Goal: Book appointment/travel/reservation

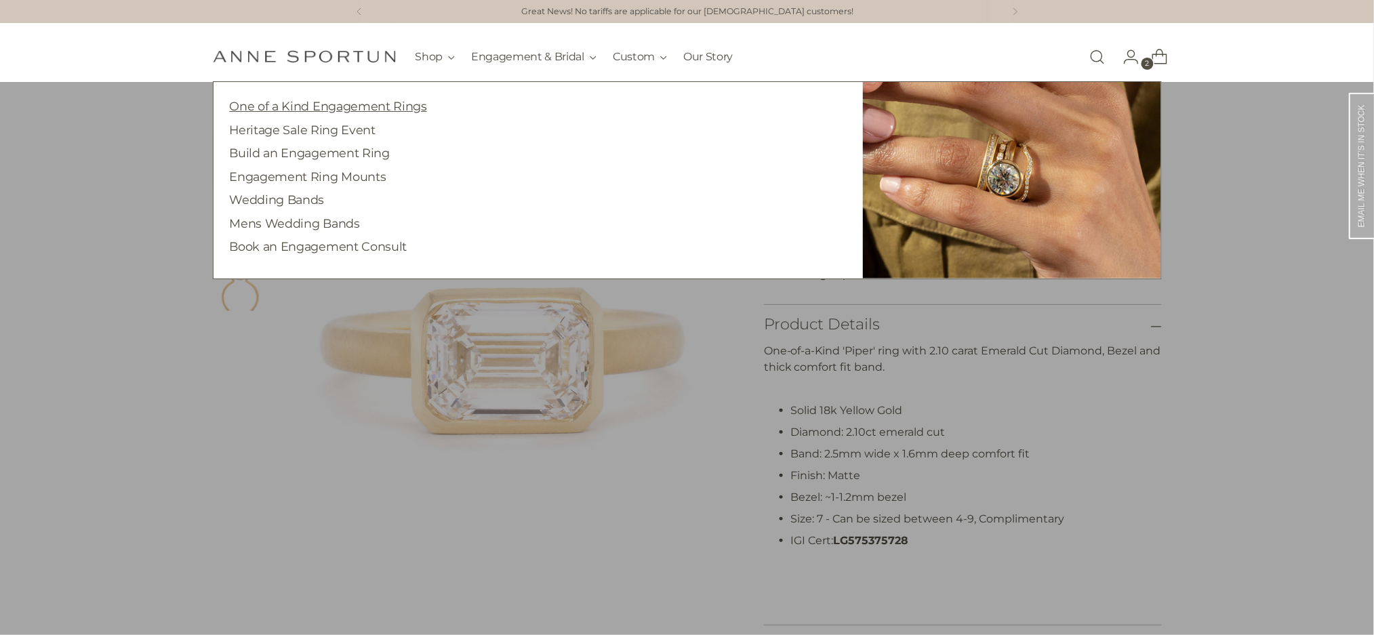
click at [384, 105] on link "One of a Kind Engagement Rings" at bounding box center [328, 106] width 197 height 14
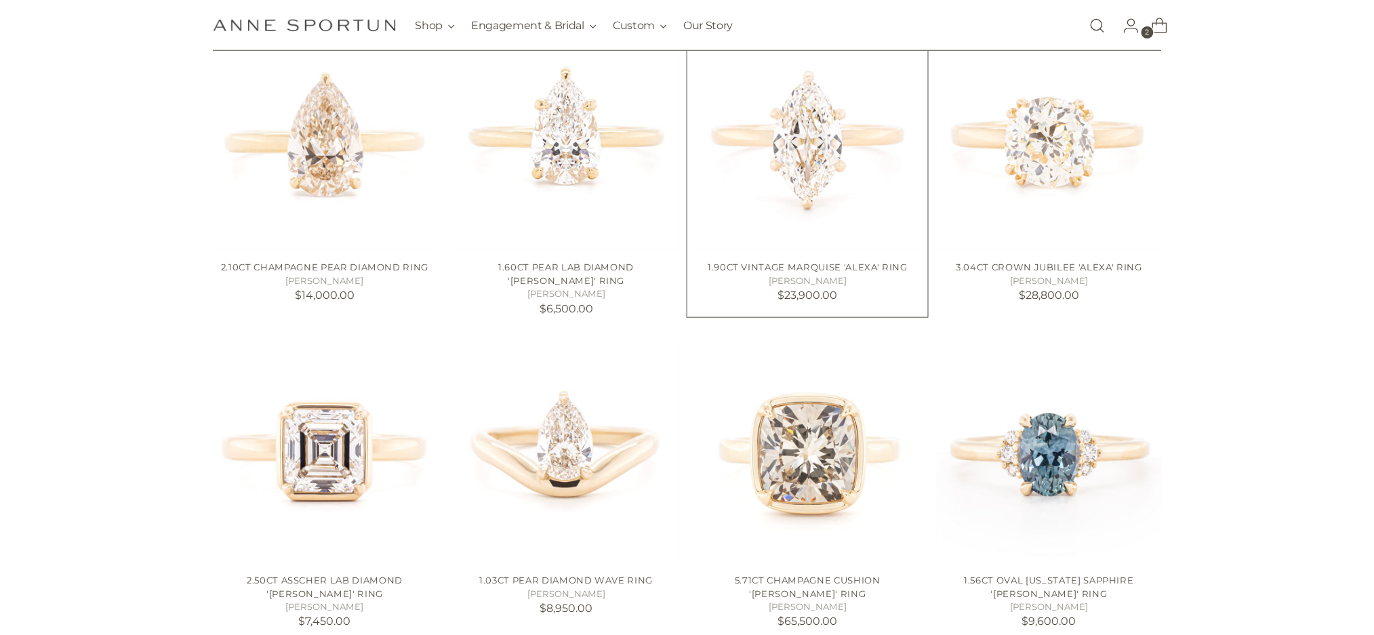
scroll to position [452, 0]
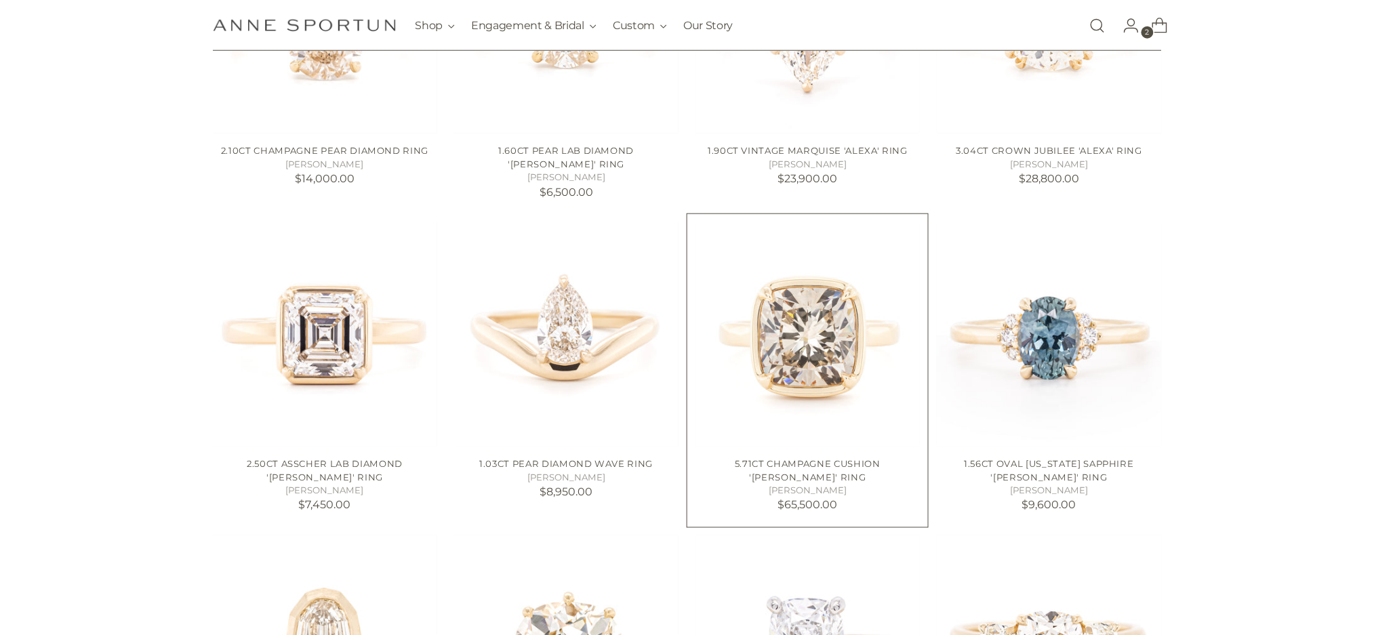
click at [0, 0] on img "5.71ct Champagne Cushion 'Haley' Ring" at bounding box center [0, 0] width 0 height 0
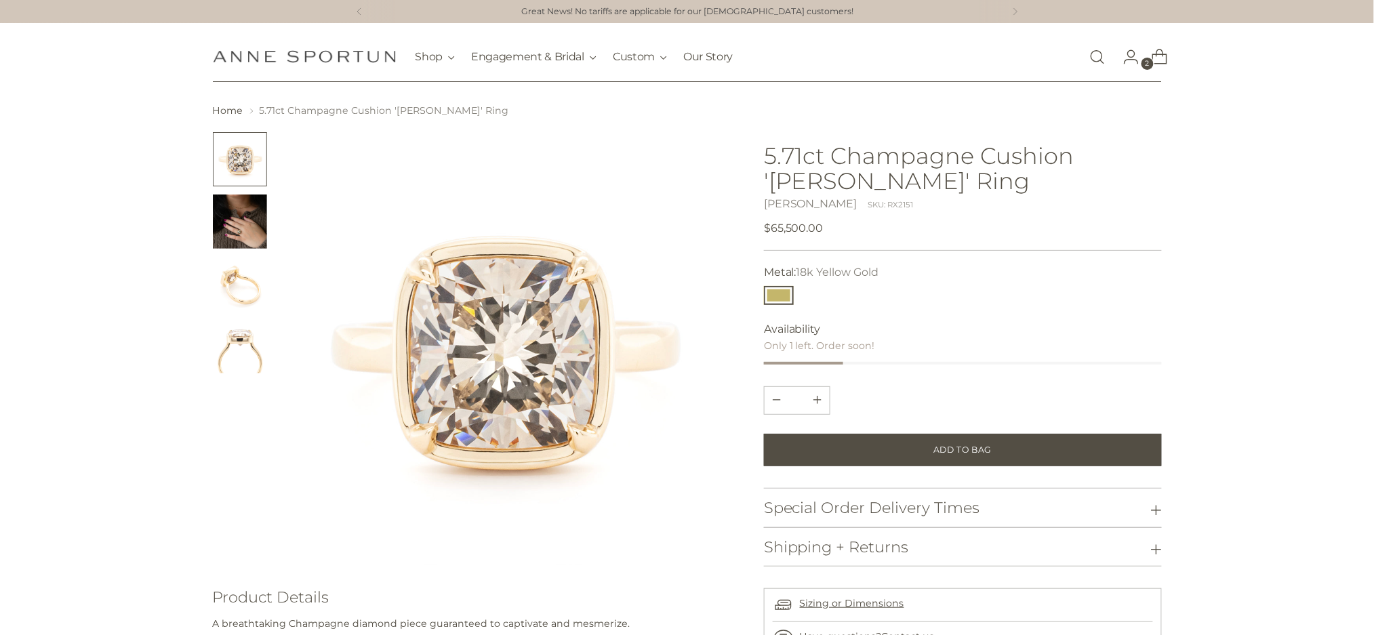
scroll to position [361, 0]
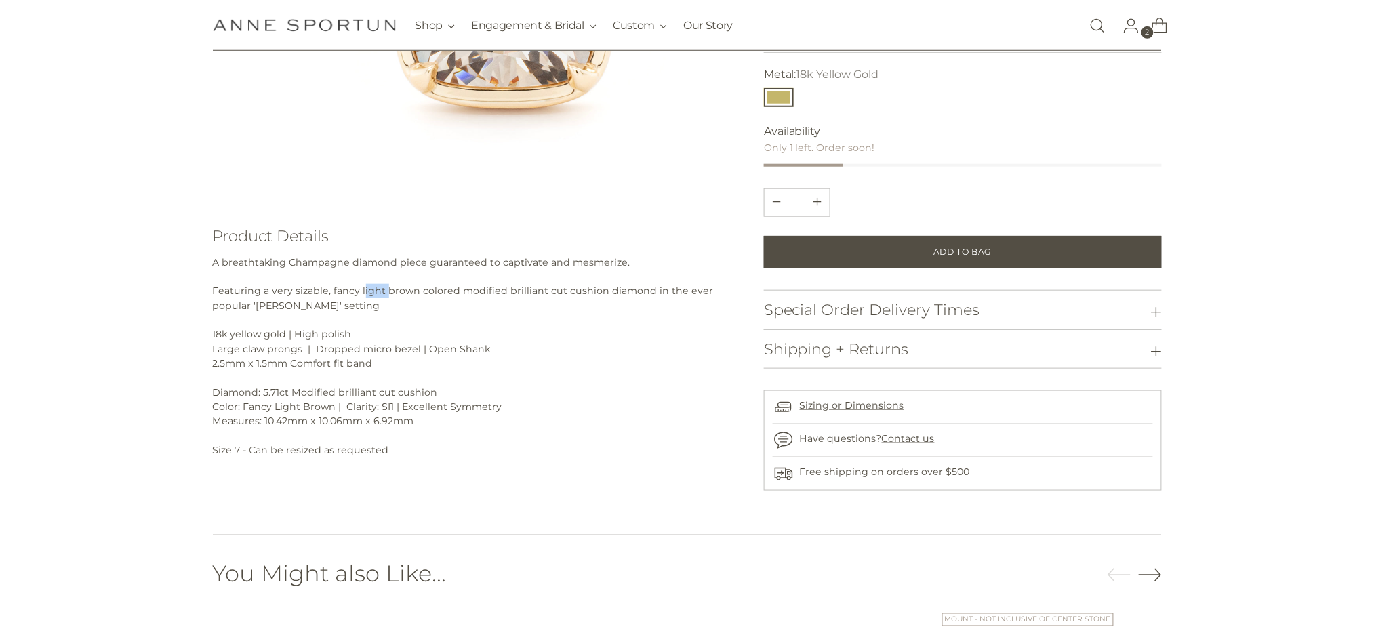
drag, startPoint x: 362, startPoint y: 290, endPoint x: 386, endPoint y: 289, distance: 24.4
click at [386, 289] on span "A breathtaking Champagne diamond piece guaranteed to captivate and mesmerize. F…" at bounding box center [463, 305] width 501 height 99
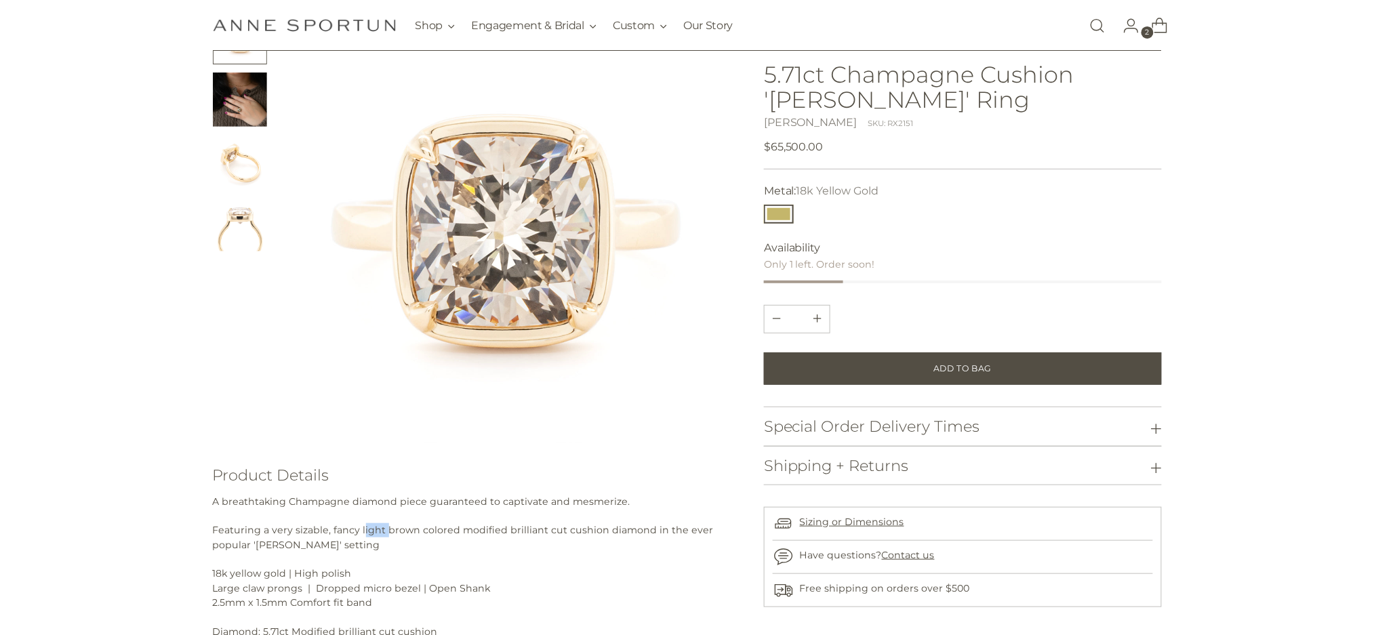
scroll to position [90, 0]
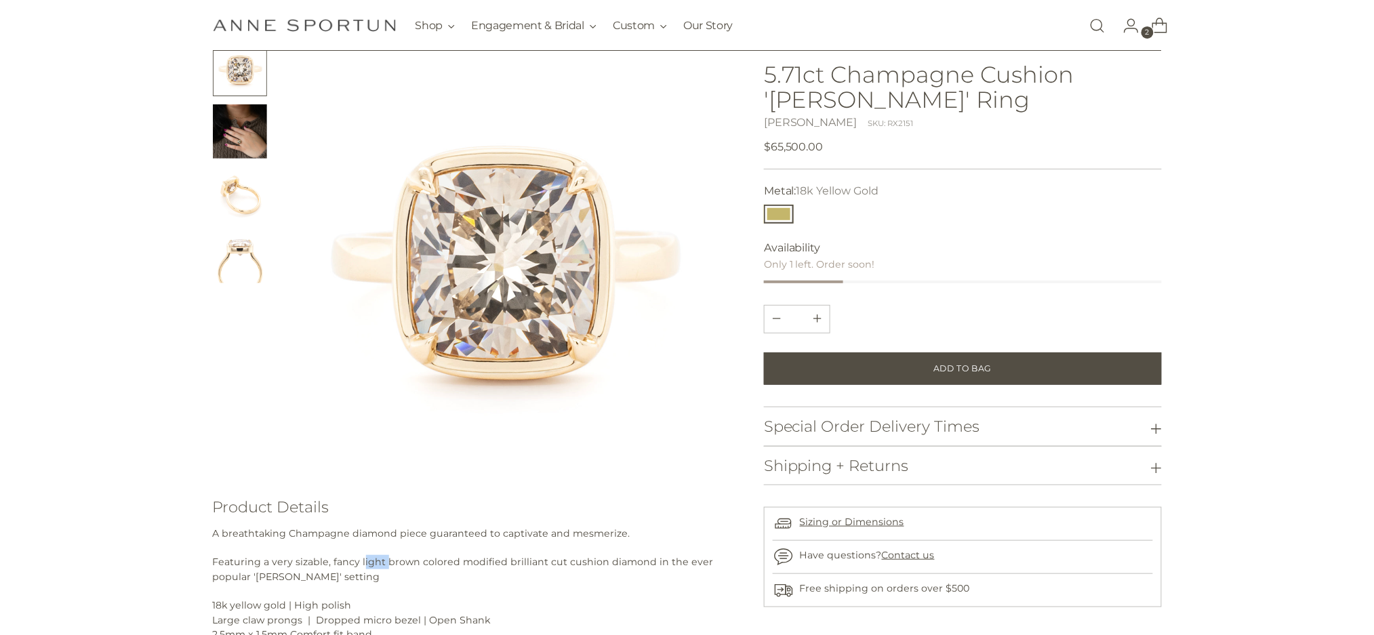
click at [242, 239] on img "Change image to image 4" at bounding box center [240, 256] width 54 height 54
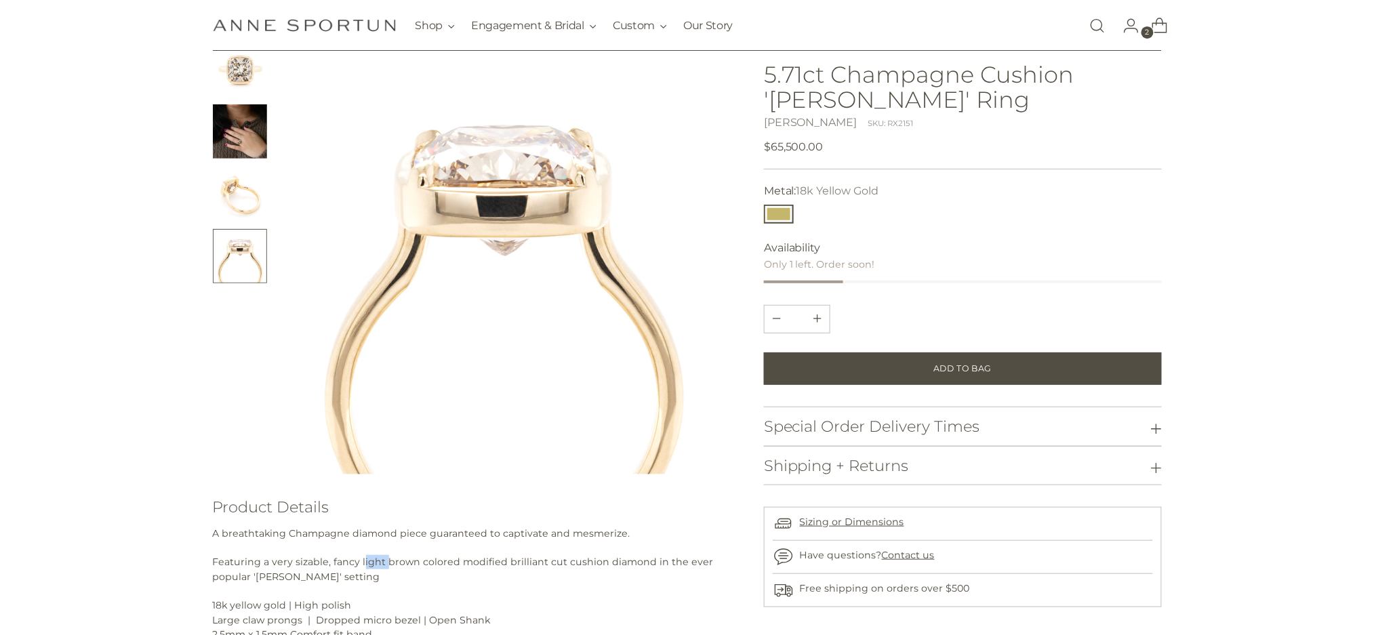
scroll to position [0, 0]
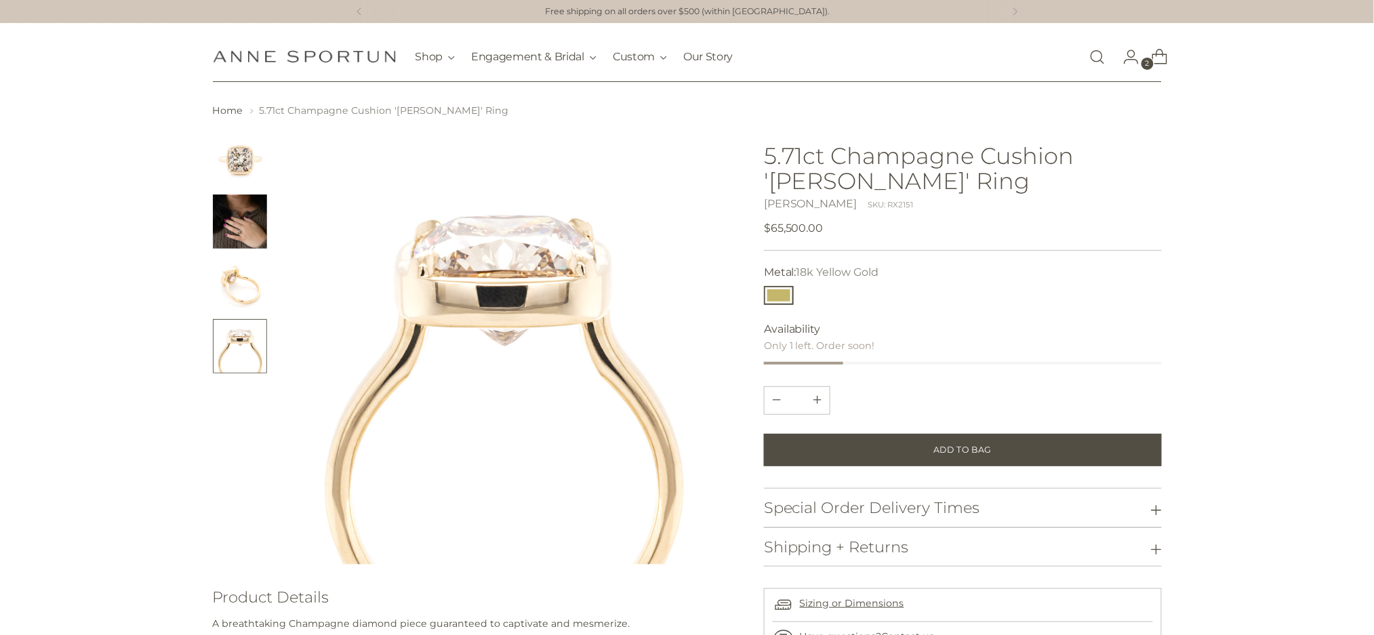
click at [240, 148] on img "Change image to image 1" at bounding box center [240, 159] width 54 height 54
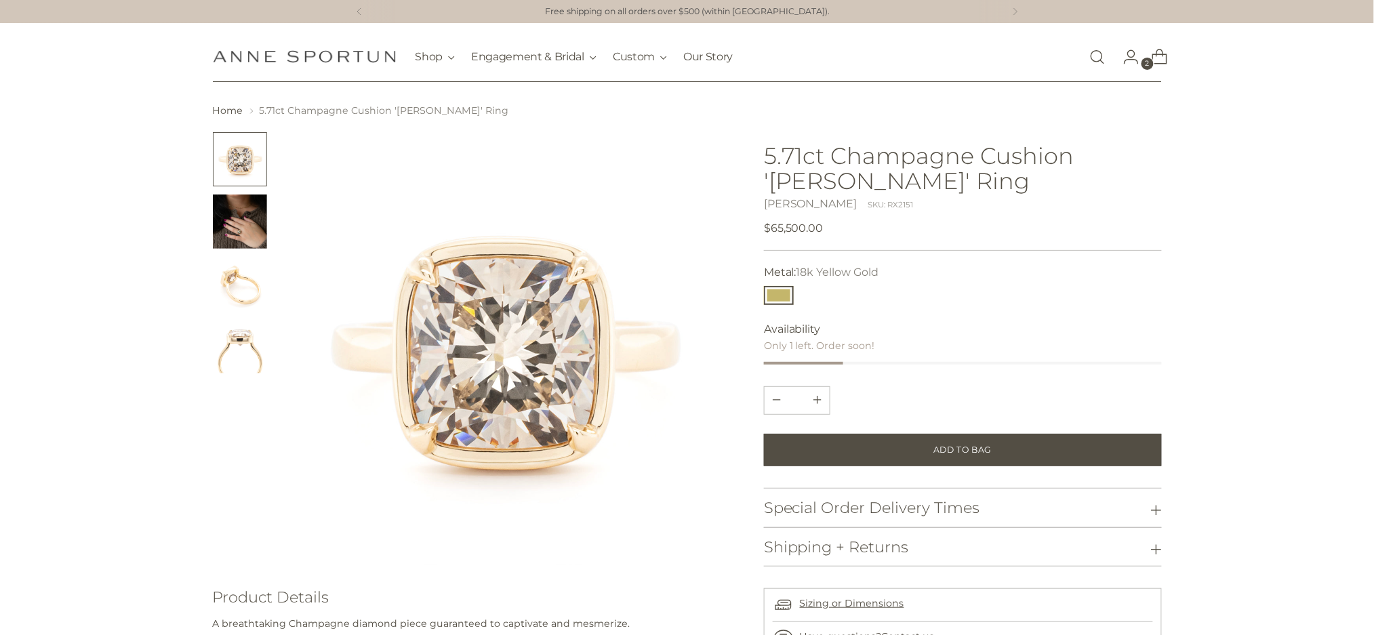
click at [252, 293] on img "Change image to image 3" at bounding box center [240, 284] width 54 height 54
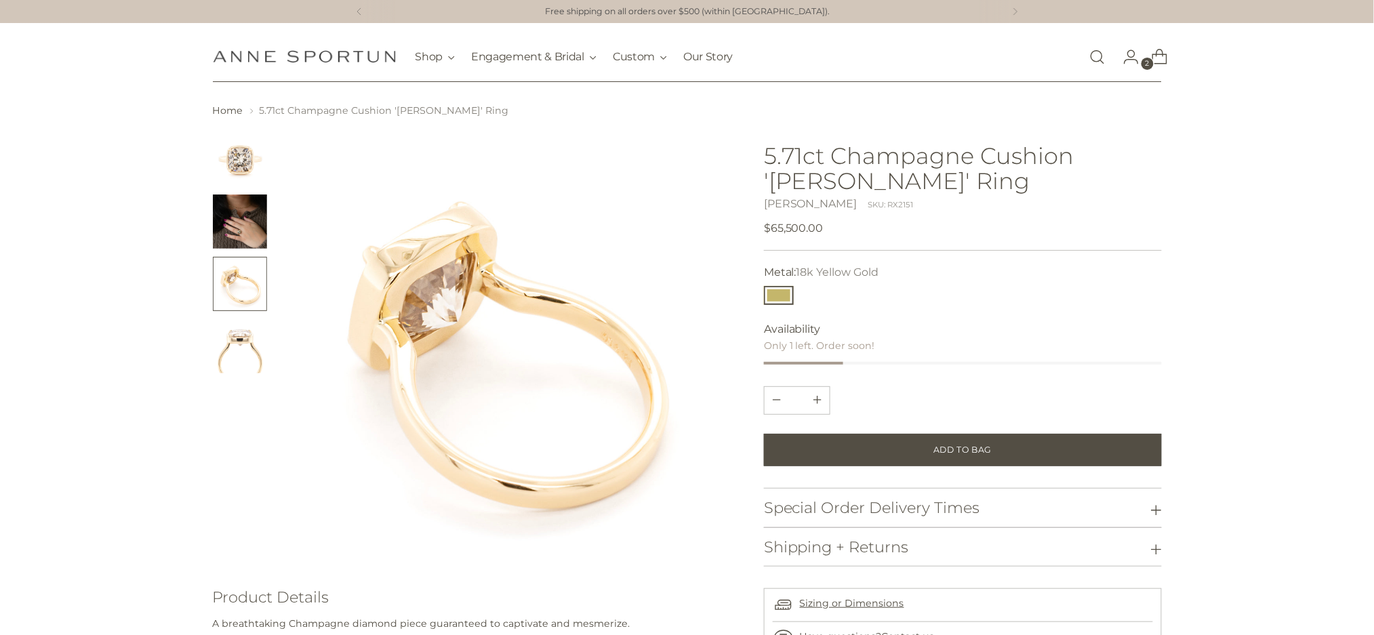
click at [248, 228] on img "Change image to image 2" at bounding box center [240, 222] width 54 height 54
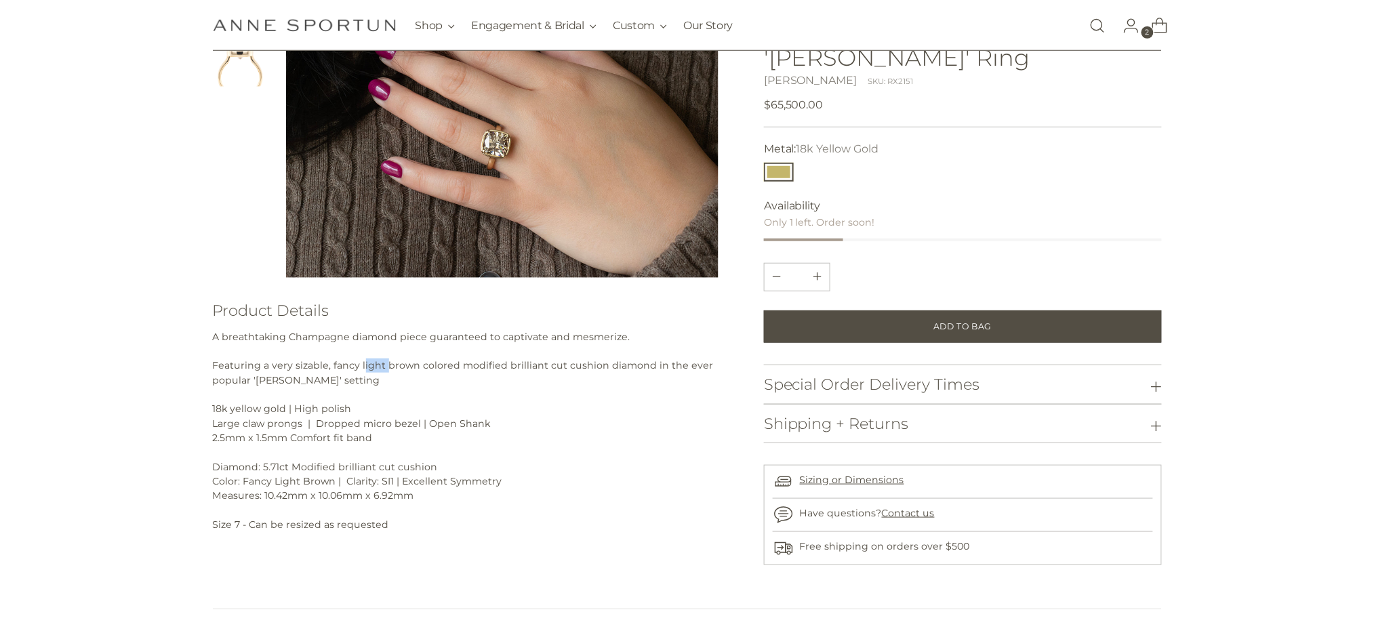
scroll to position [180, 0]
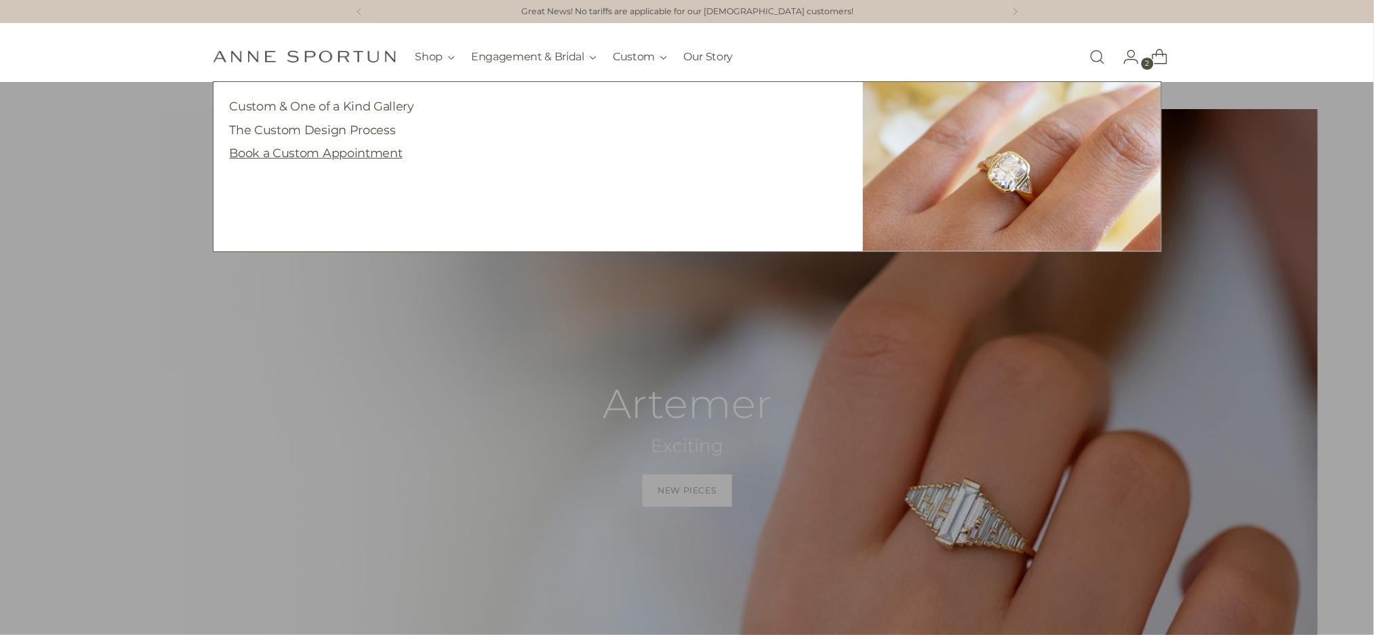
click at [367, 157] on link "Book a Custom Appointment" at bounding box center [316, 153] width 173 height 14
